Goal: Book appointment/travel/reservation

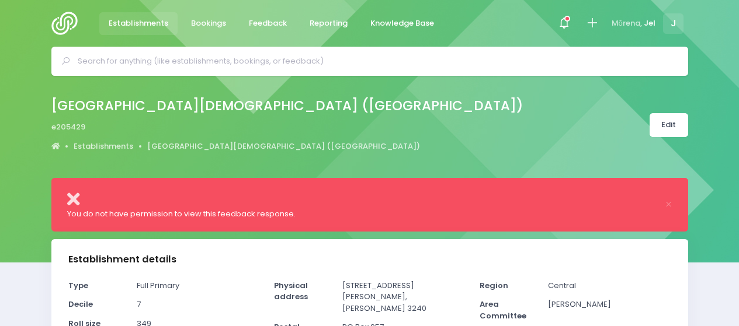
select select "5"
click at [201, 22] on span "Bookings" at bounding box center [208, 24] width 35 height 12
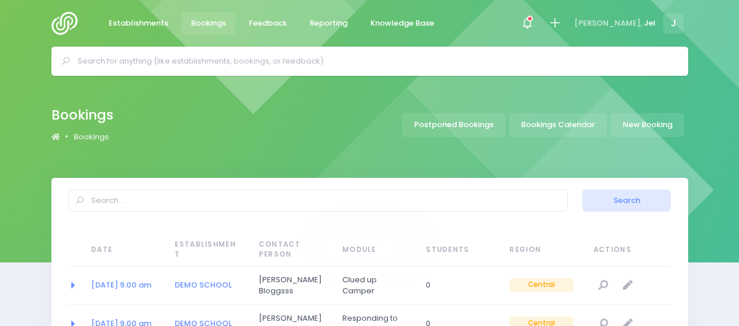
select select "20"
click at [522, 60] on input "text" at bounding box center [375, 62] width 594 height 18
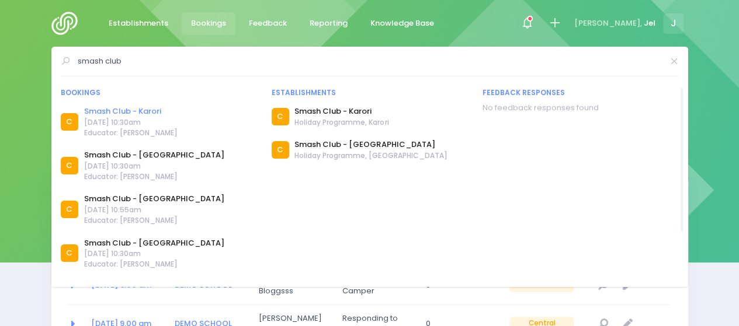
type input "smash club"
click at [146, 114] on link "Smash Club - Karori" at bounding box center [130, 112] width 93 height 12
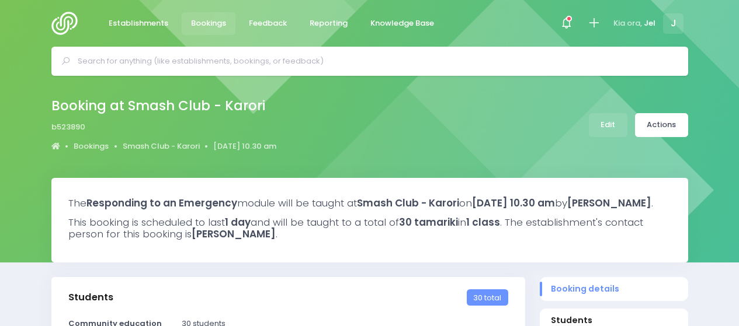
select select "5"
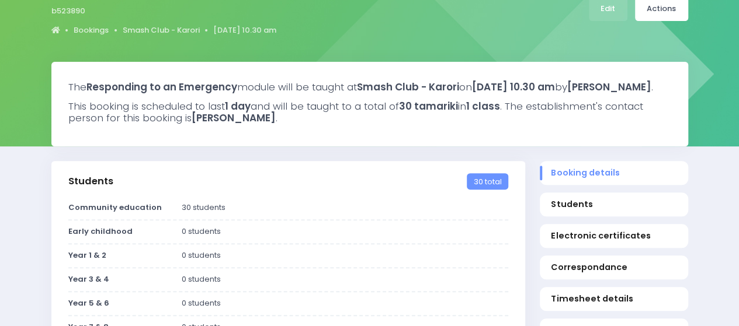
scroll to position [117, 0]
click at [603, 12] on link "Edit" at bounding box center [607, 8] width 39 height 24
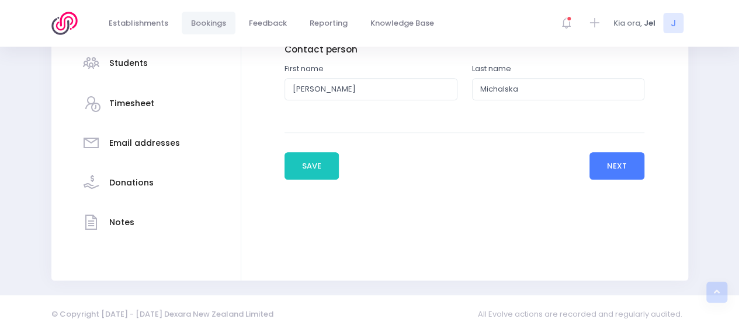
drag, startPoint x: 612, startPoint y: 165, endPoint x: 575, endPoint y: 176, distance: 38.3
click at [612, 165] on button "Next" at bounding box center [616, 166] width 55 height 28
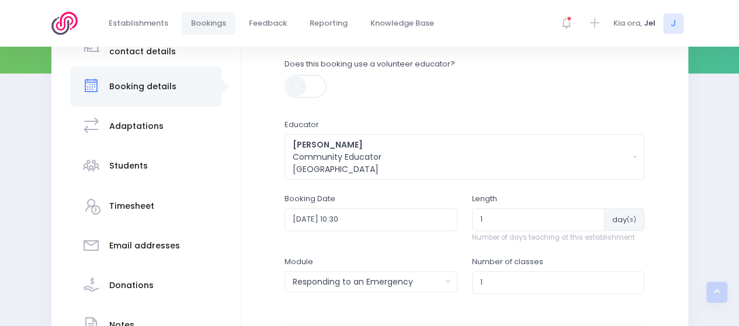
scroll to position [234, 0]
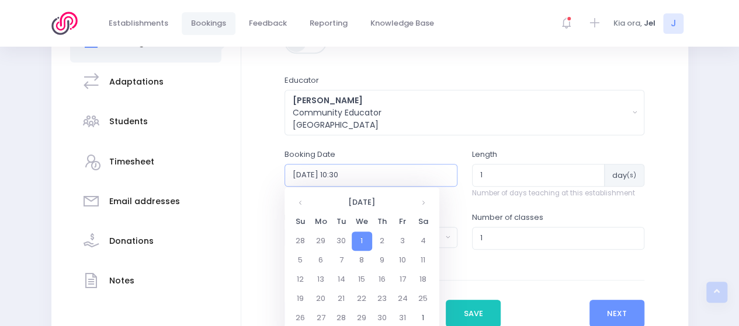
click at [378, 176] on input "2025-10-01 10:30" at bounding box center [370, 175] width 173 height 22
click at [383, 172] on input "2025-10-01 10:30" at bounding box center [370, 175] width 173 height 22
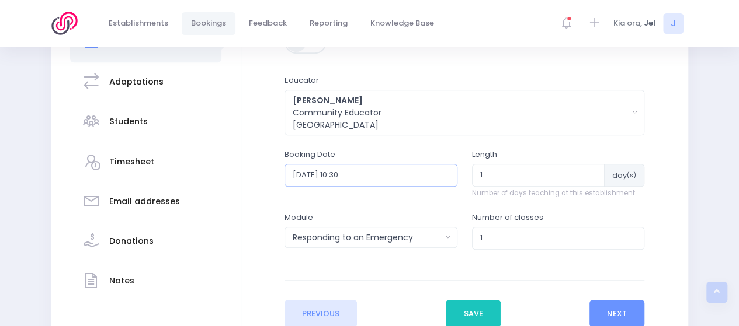
click at [413, 176] on input "2025-10-01 10:30" at bounding box center [370, 175] width 173 height 22
click at [365, 173] on input "2025-10-01 10:30" at bounding box center [370, 175] width 173 height 22
click at [344, 175] on input "2025-10-01 10:30" at bounding box center [370, 175] width 173 height 22
click at [368, 116] on div "Jel Pollock Community Educator Central Region" at bounding box center [460, 113] width 336 height 37
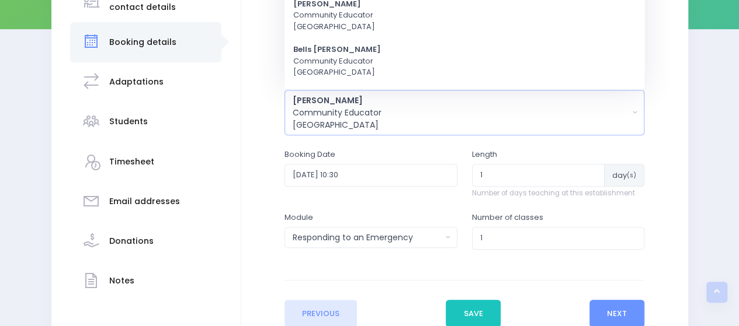
scroll to position [0, 0]
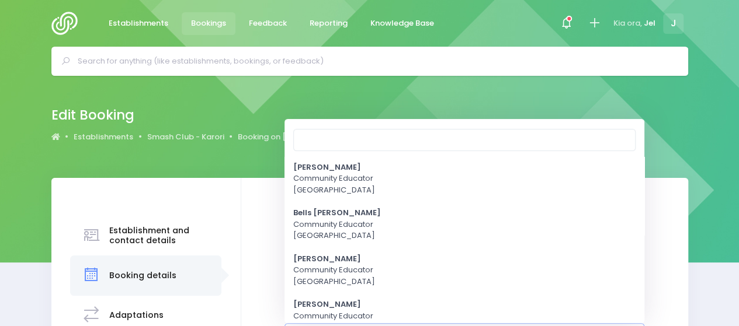
click at [370, 105] on div "Edit Booking Establishments Smash Club - Karori Booking on 1 October 2025 Edit …" at bounding box center [210, 125] width 319 height 43
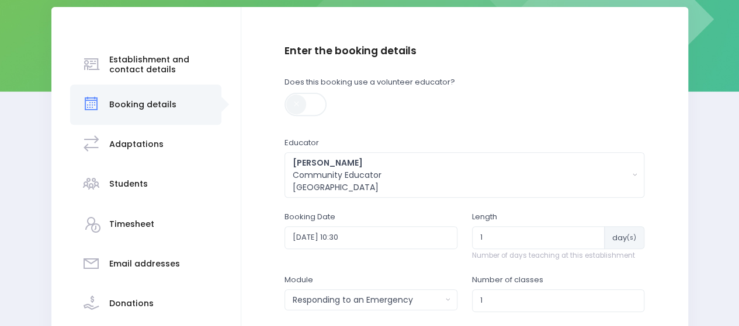
scroll to position [175, 0]
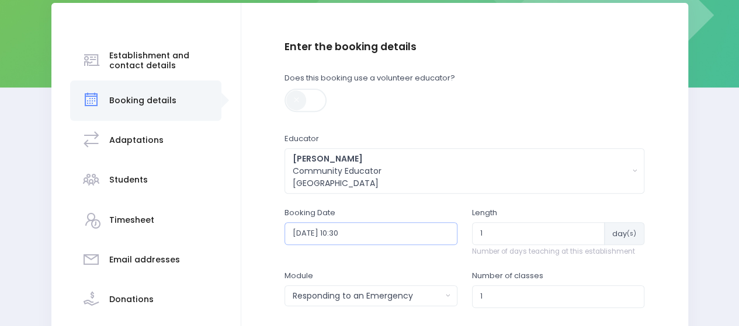
click at [367, 238] on input "2025-10-01 10:30" at bounding box center [370, 233] width 173 height 22
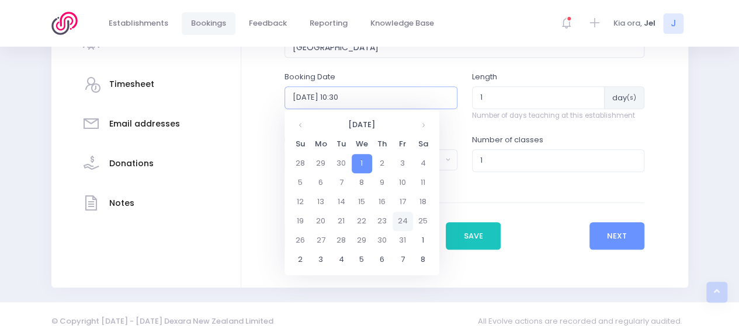
scroll to position [323, 0]
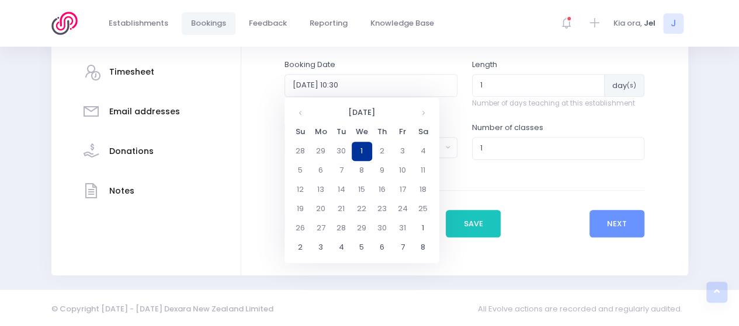
click at [364, 152] on td "1" at bounding box center [361, 151] width 20 height 19
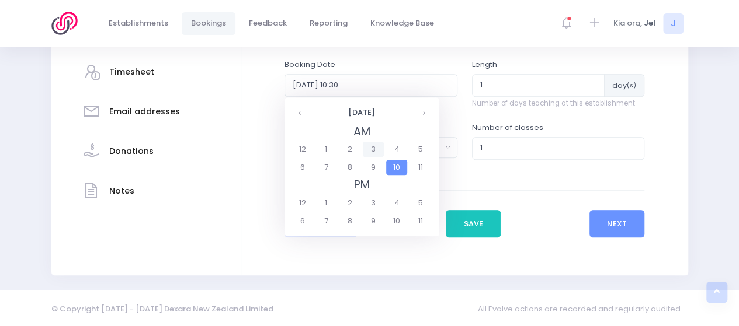
click at [364, 151] on span "3" at bounding box center [373, 149] width 20 height 15
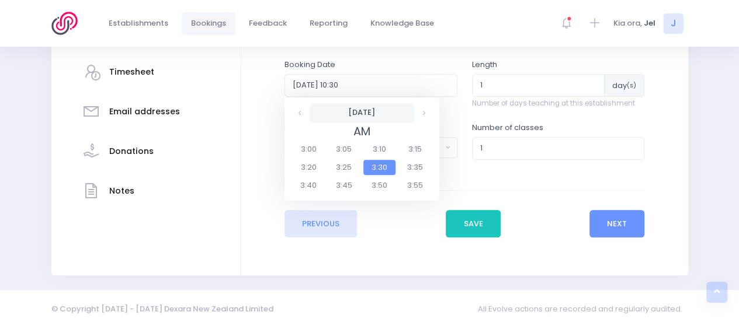
click at [342, 114] on th "1 October 2025" at bounding box center [361, 112] width 105 height 19
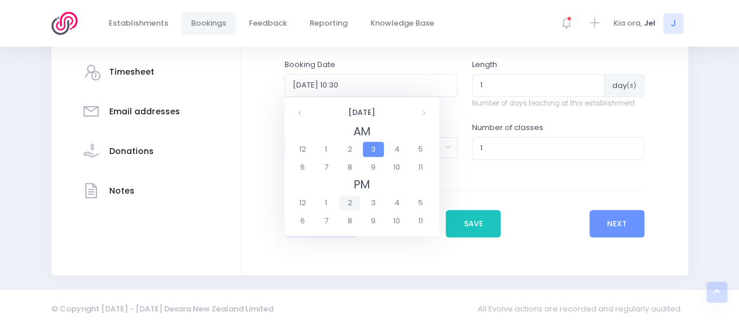
click at [348, 198] on span "2" at bounding box center [349, 203] width 20 height 15
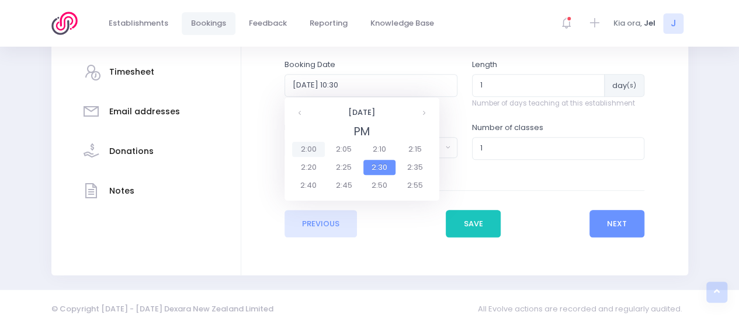
click at [311, 151] on span "2:00" at bounding box center [308, 149] width 33 height 15
type input "2025-10-01 14:00"
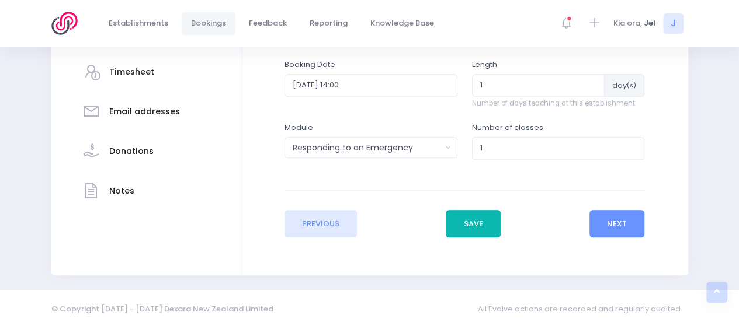
click at [478, 229] on button "Save" at bounding box center [472, 224] width 55 height 28
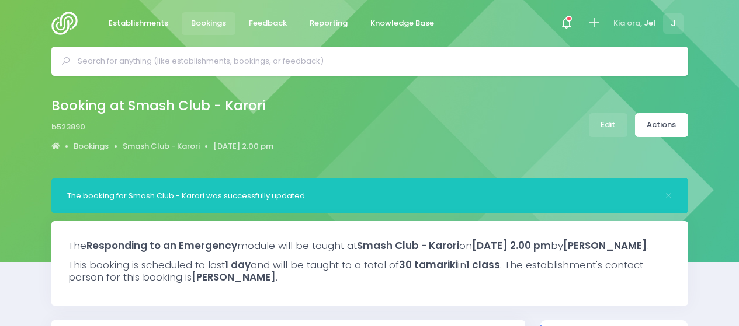
select select "5"
